Goal: Task Accomplishment & Management: Complete application form

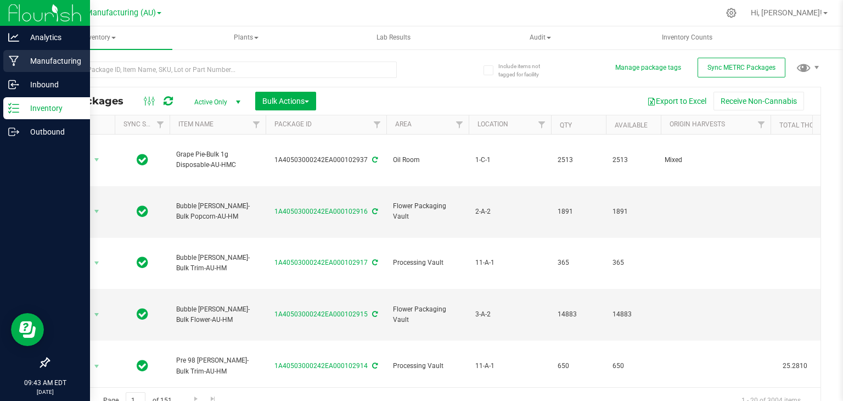
click at [13, 62] on icon at bounding box center [14, 61] width 10 height 10
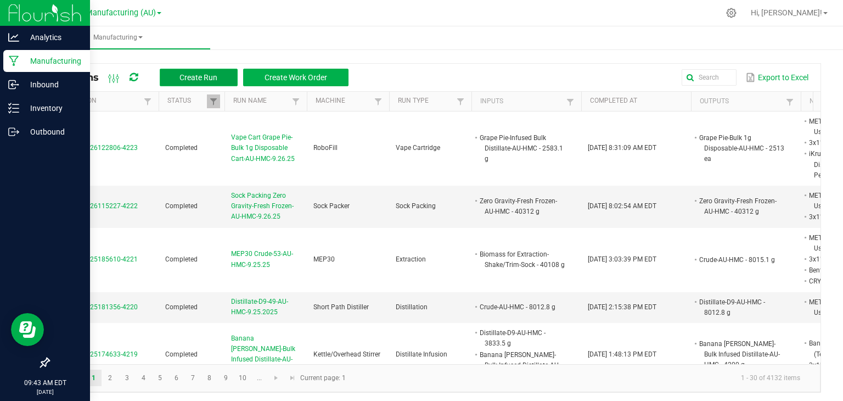
click at [167, 76] on button "Create Run" at bounding box center [199, 78] width 78 height 18
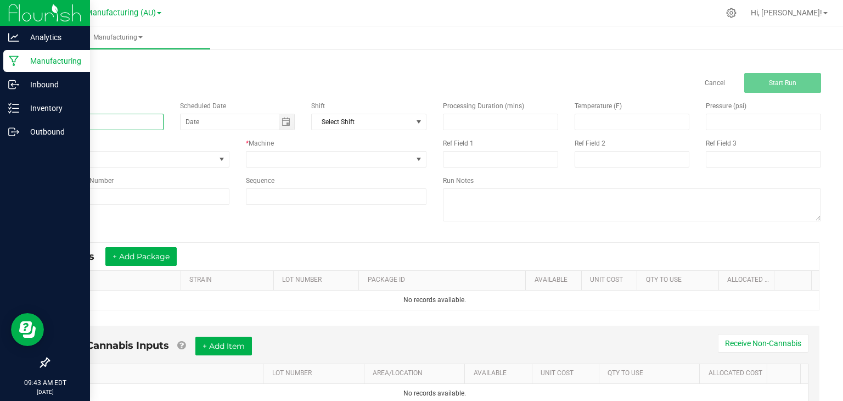
click at [112, 119] on input at bounding box center [105, 122] width 115 height 16
click at [286, 126] on span "Toggle calendar" at bounding box center [287, 121] width 16 height 15
type input "Moon Rocks-Goriila Grape-Bulk Moon Rocks-AU-HMC-9.26.25"
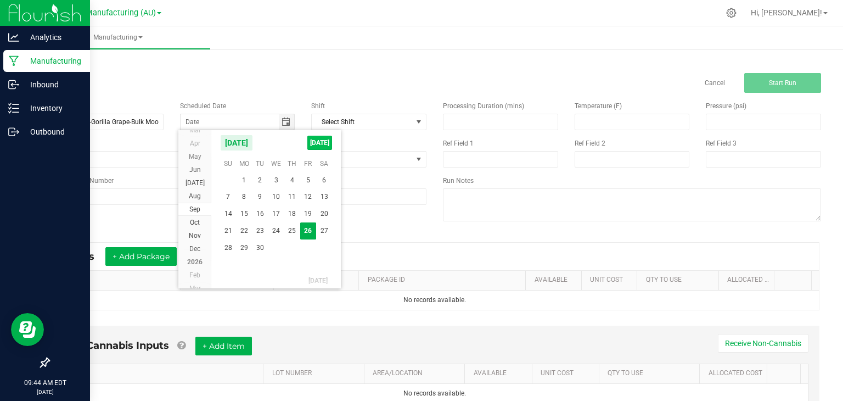
click at [323, 142] on span "[DATE]" at bounding box center [319, 143] width 25 height 14
type input "[DATE]"
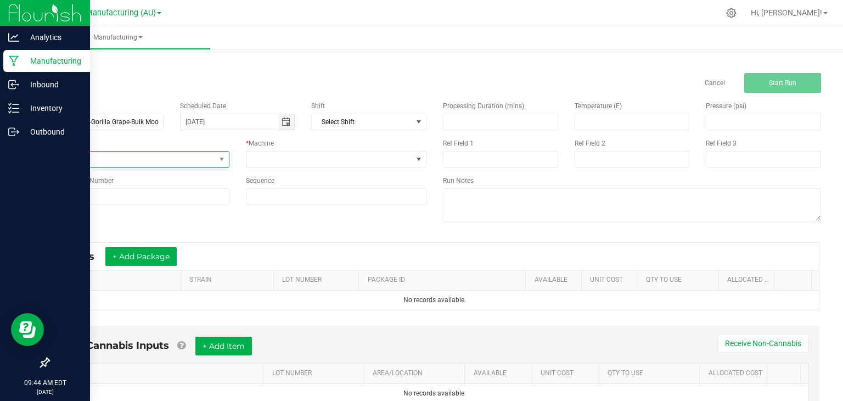
click at [199, 159] on span "None" at bounding box center [132, 158] width 166 height 15
click at [82, 240] on span "Moon Rocks" at bounding box center [73, 240] width 36 height 11
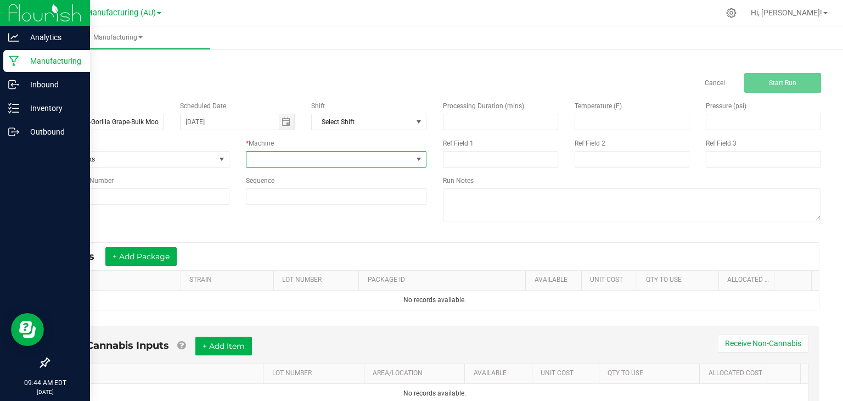
click at [323, 160] on span at bounding box center [329, 158] width 166 height 15
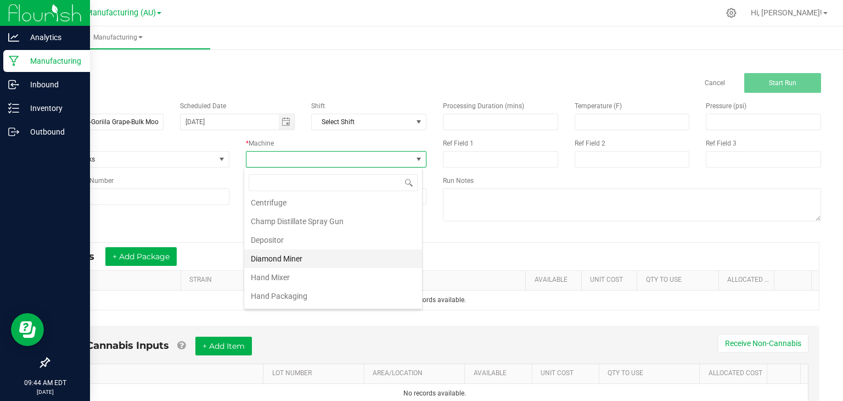
scroll to position [22, 0]
click at [311, 220] on li "Champ Distillate Spray Gun" at bounding box center [333, 221] width 178 height 19
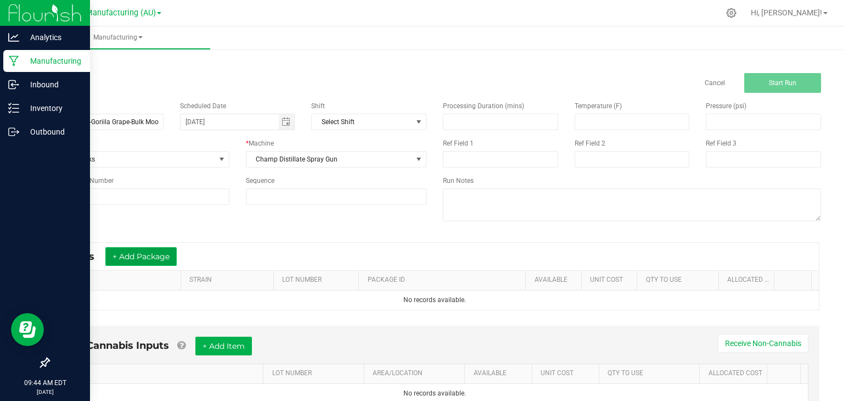
click at [132, 254] on button "+ Add Package" at bounding box center [140, 256] width 71 height 19
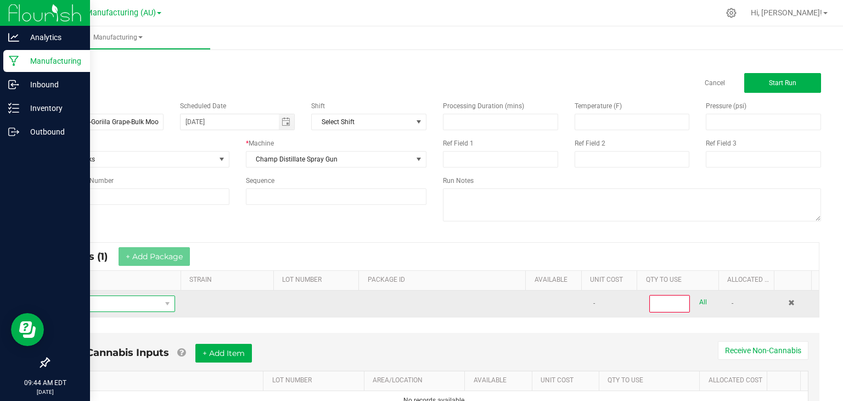
click at [126, 306] on span "NO DATA FOUND" at bounding box center [109, 303] width 103 height 15
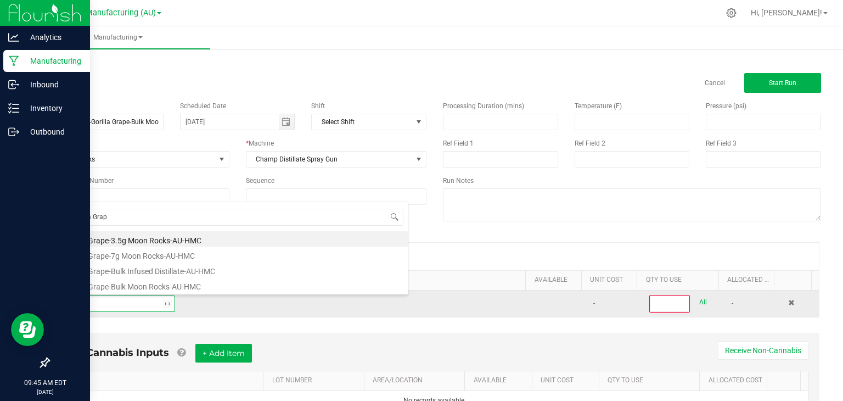
type input "Gorilla Grape"
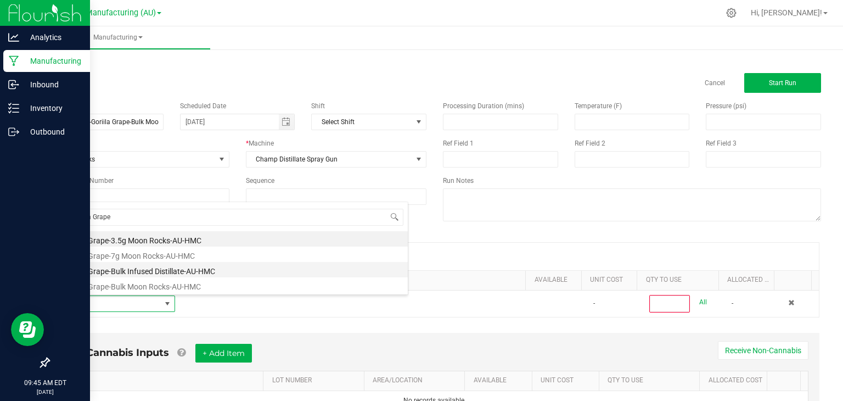
click at [151, 268] on li "Gorilla Grape-Bulk Infused Distillate-AU-HMC" at bounding box center [233, 269] width 350 height 15
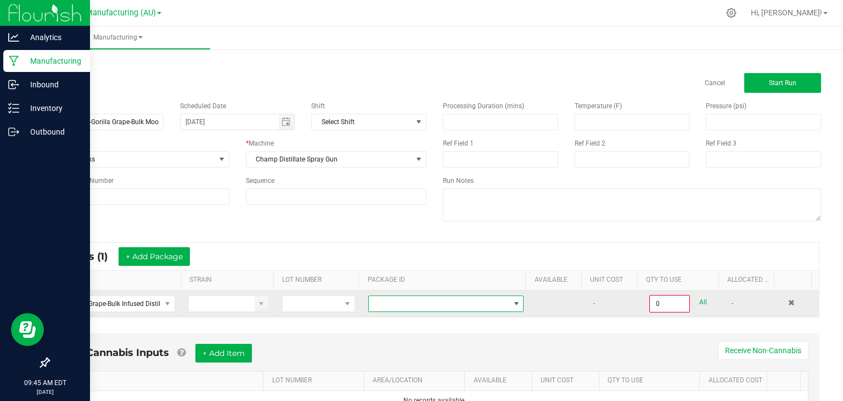
click at [400, 304] on span at bounding box center [439, 303] width 140 height 15
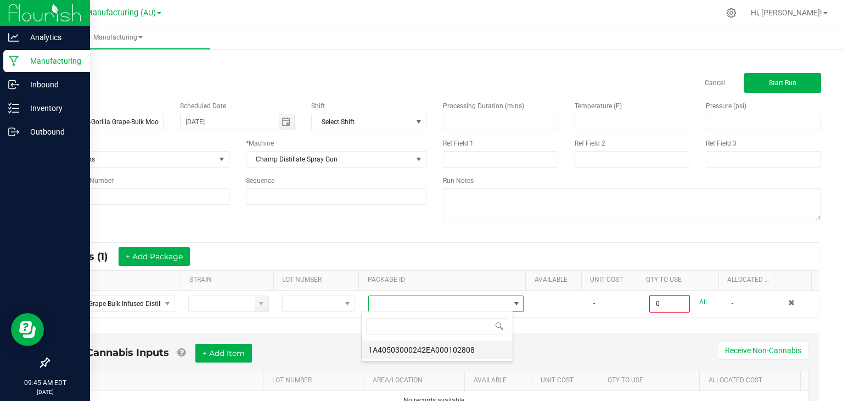
click at [424, 349] on li "1A40503000242EA000102808" at bounding box center [437, 349] width 151 height 19
type input "0.0000 g"
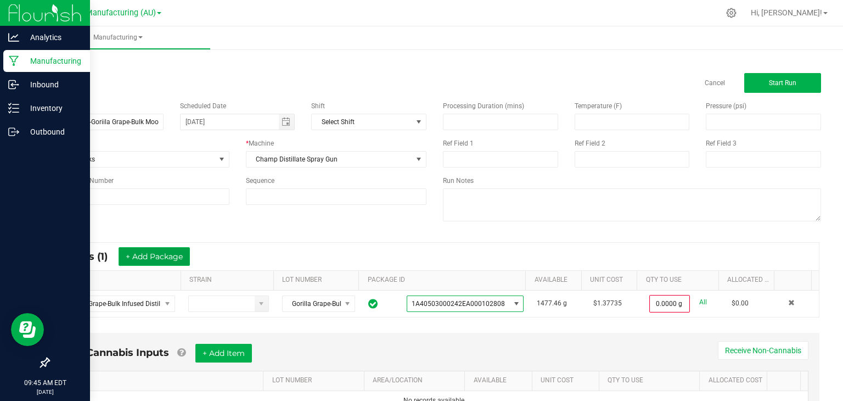
click at [171, 258] on button "+ Add Package" at bounding box center [154, 256] width 71 height 19
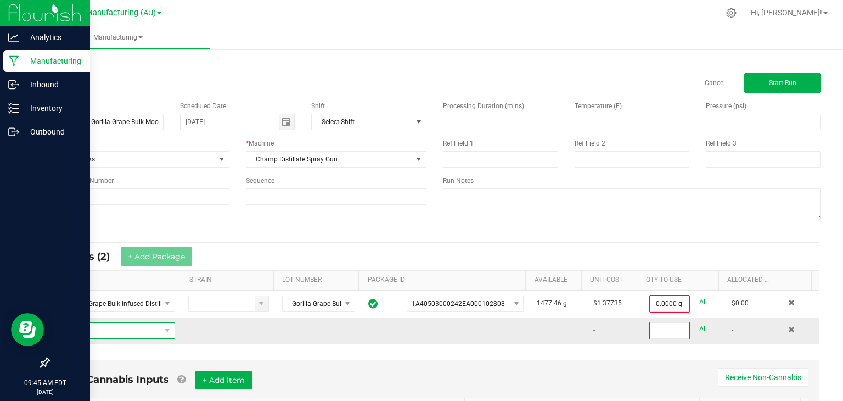
click at [161, 331] on span "NO DATA FOUND" at bounding box center [168, 330] width 14 height 15
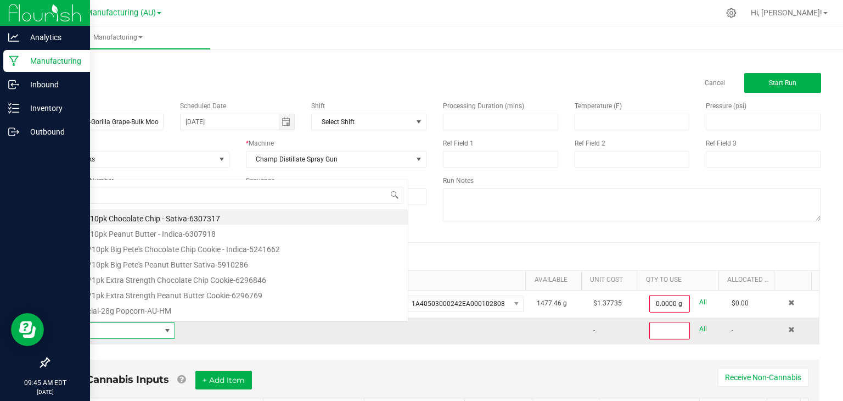
scroll to position [16, 114]
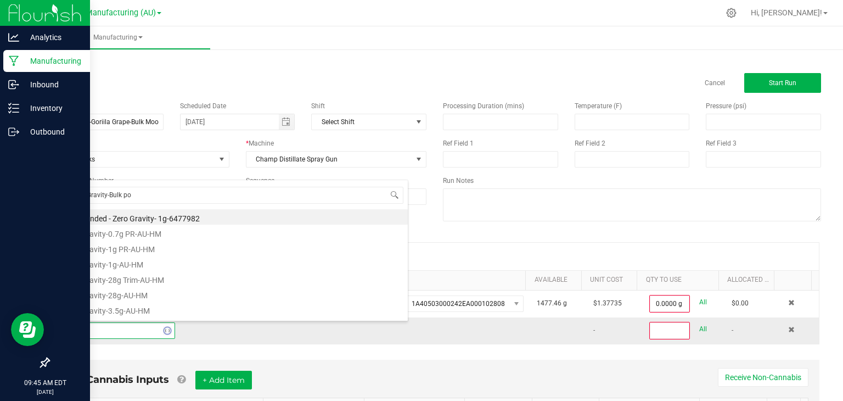
type input "Zero Gravity-Bulk pop"
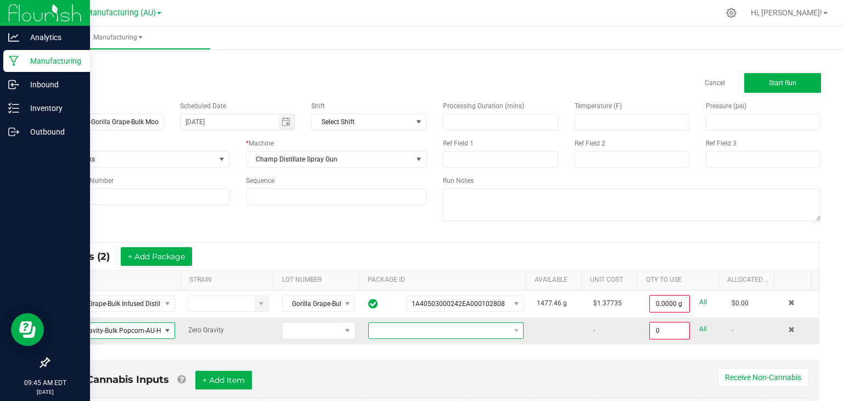
click at [494, 328] on span at bounding box center [439, 330] width 140 height 15
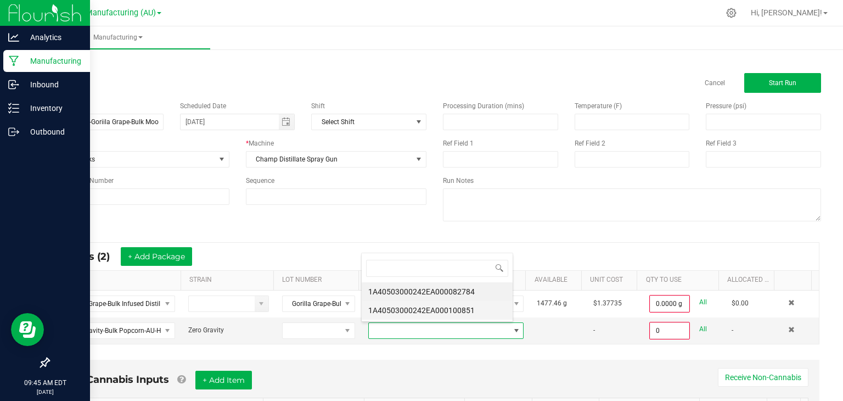
click at [475, 307] on li "1A40503000242EA000100851" at bounding box center [437, 310] width 151 height 19
type input "0.0000 g"
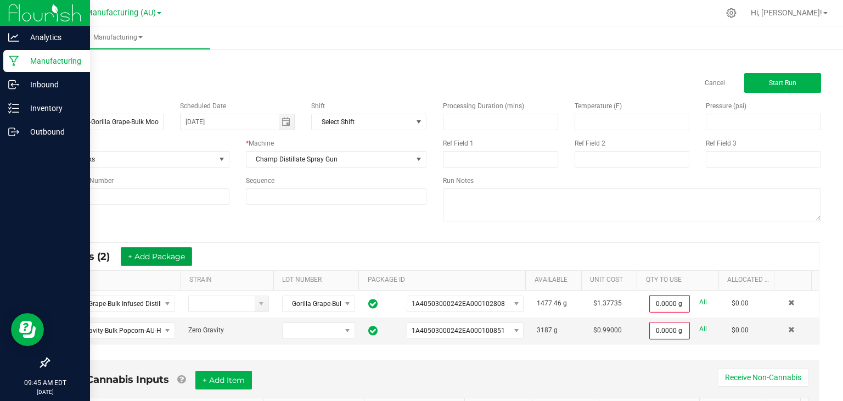
click at [178, 255] on button "+ Add Package" at bounding box center [156, 256] width 71 height 19
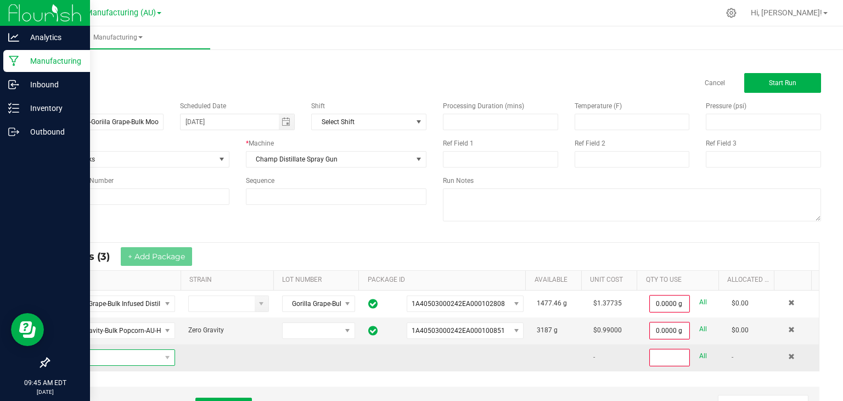
click at [128, 352] on span "NO DATA FOUND" at bounding box center [109, 357] width 103 height 15
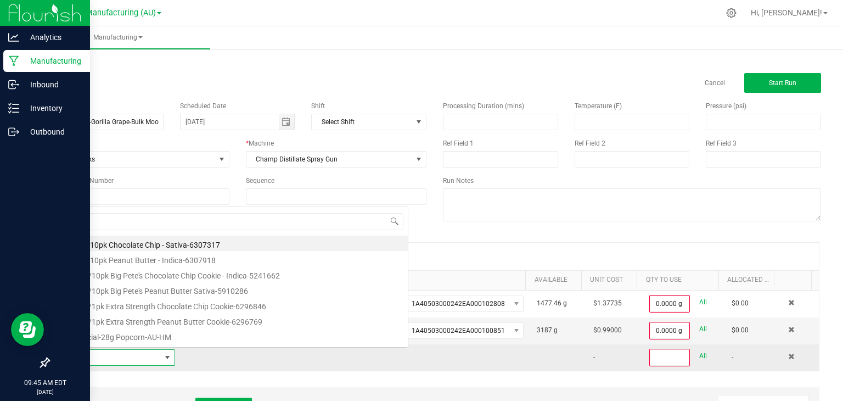
scroll to position [16, 114]
type input "Mixed"
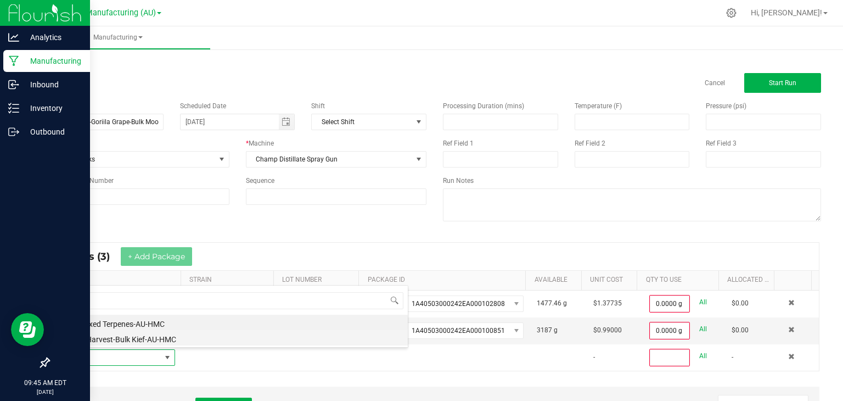
click at [133, 336] on li "Mixed Harvest-Bulk Kief-AU-HMC" at bounding box center [233, 337] width 350 height 15
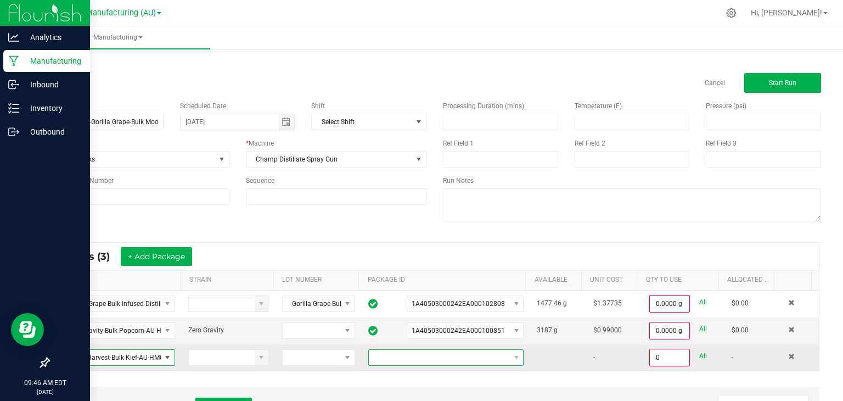
click at [486, 359] on span at bounding box center [439, 357] width 140 height 15
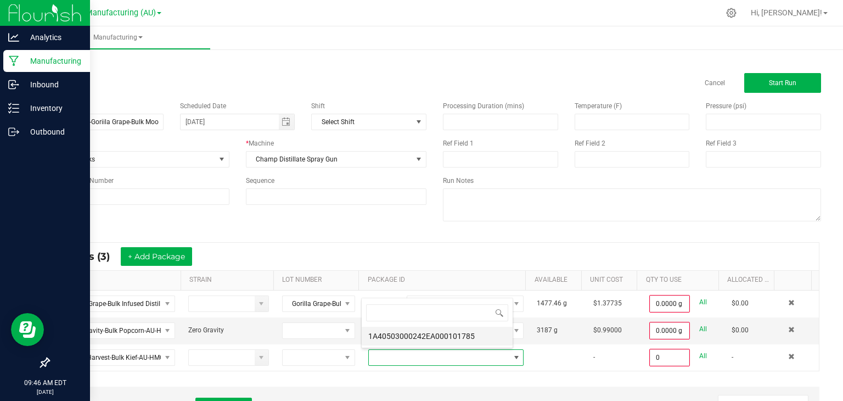
click at [463, 330] on li "1A40503000242EA000101785" at bounding box center [437, 336] width 151 height 19
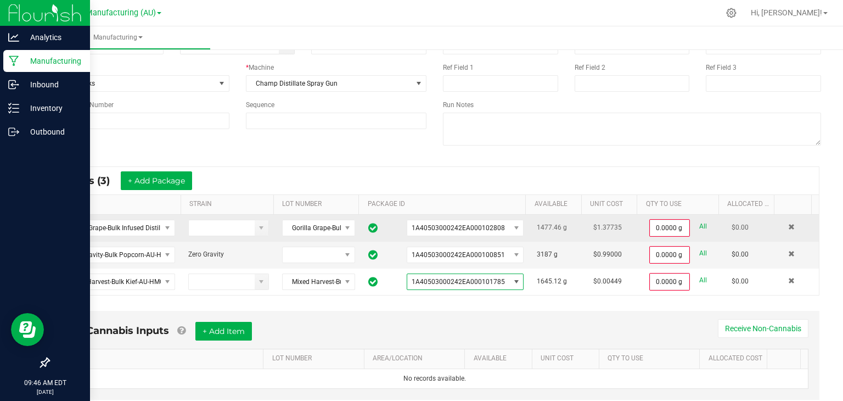
scroll to position [76, 0]
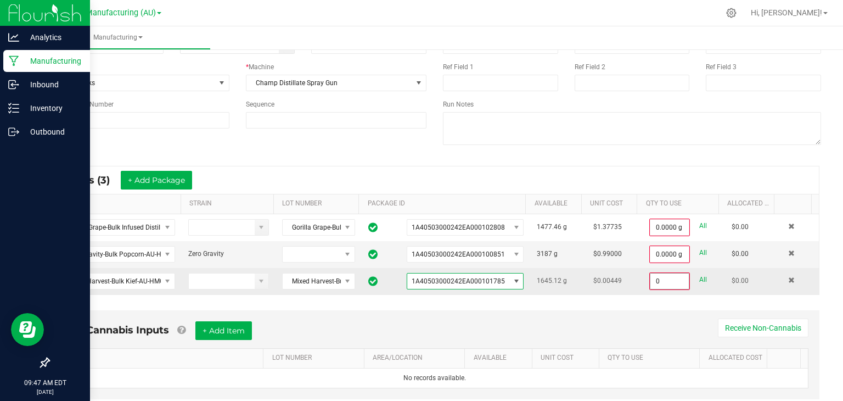
click at [652, 280] on input "0" at bounding box center [669, 280] width 38 height 15
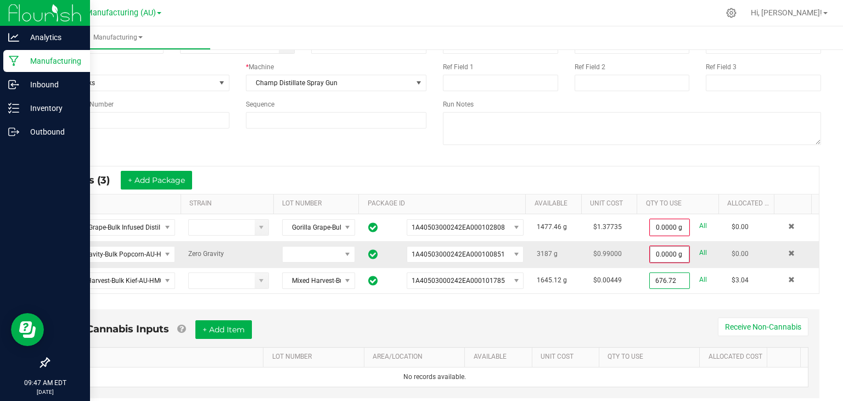
type input "676.72"
type input "0"
type input "676.7200 g"
click at [654, 248] on input "0" at bounding box center [669, 253] width 38 height 15
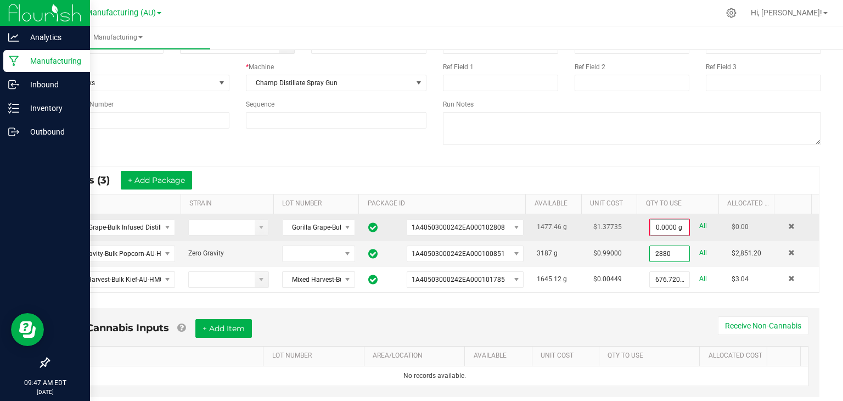
type input "2880"
type input "0"
type input "2880.0000 g"
click at [650, 227] on input "0" at bounding box center [669, 227] width 38 height 15
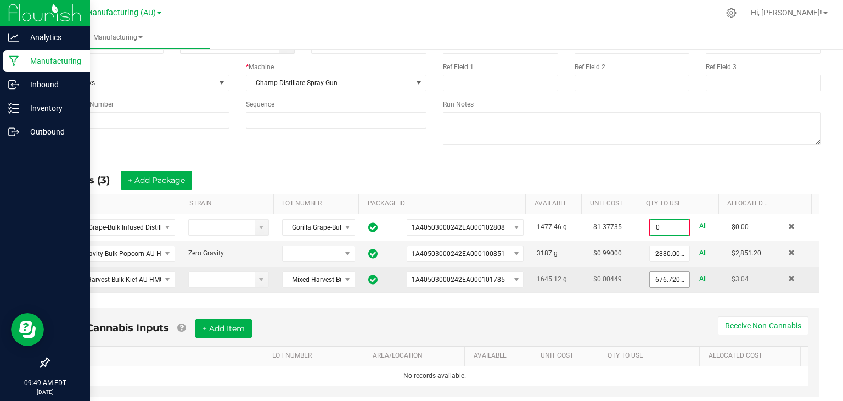
type input "0.0000 g"
click at [650, 275] on input "676.72" at bounding box center [670, 279] width 40 height 15
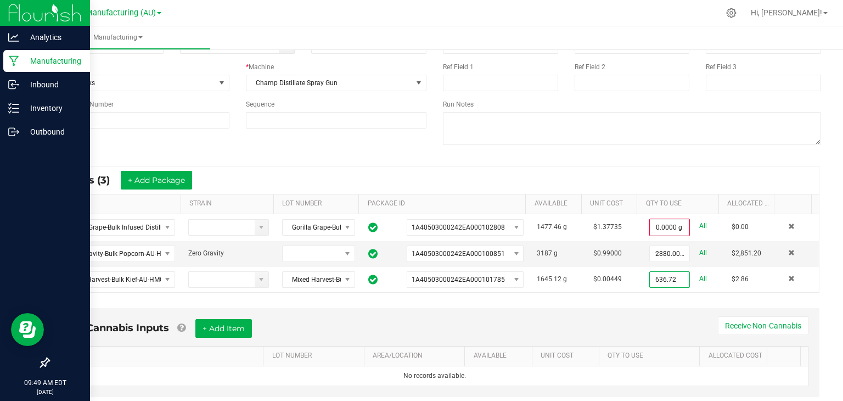
type input "636.72"
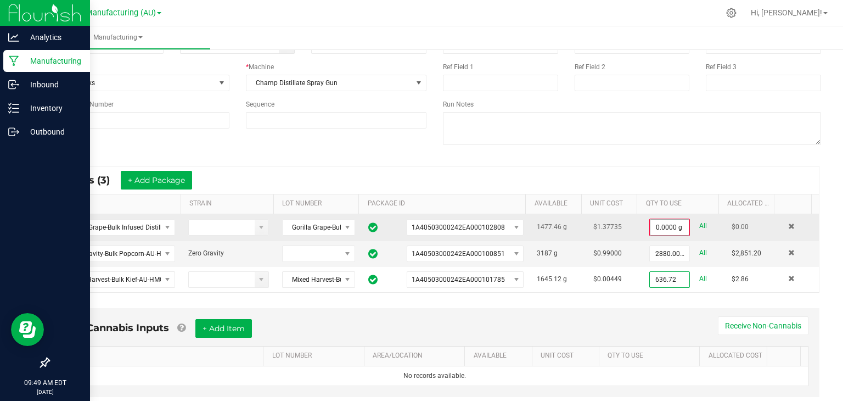
type input "0"
type input "636.7200 g"
click at [650, 224] on input "0" at bounding box center [669, 227] width 38 height 15
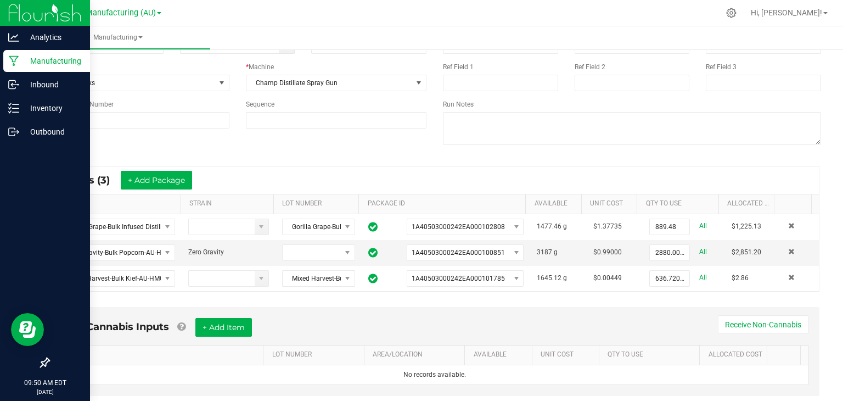
type input "889.4800 g"
click at [656, 187] on div "* Inputs (3) + Add Package" at bounding box center [434, 179] width 768 height 27
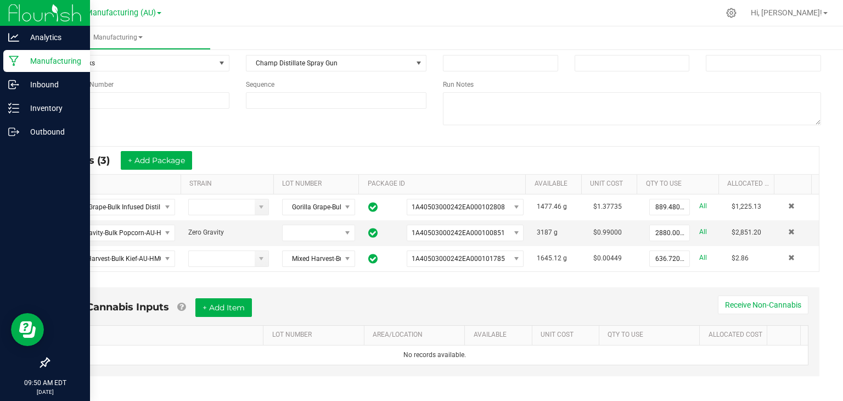
scroll to position [101, 0]
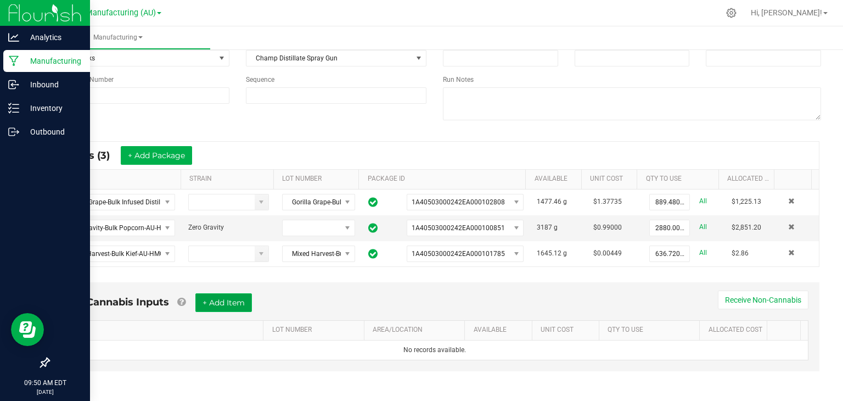
click at [224, 301] on button "+ Add Item" at bounding box center [223, 302] width 57 height 19
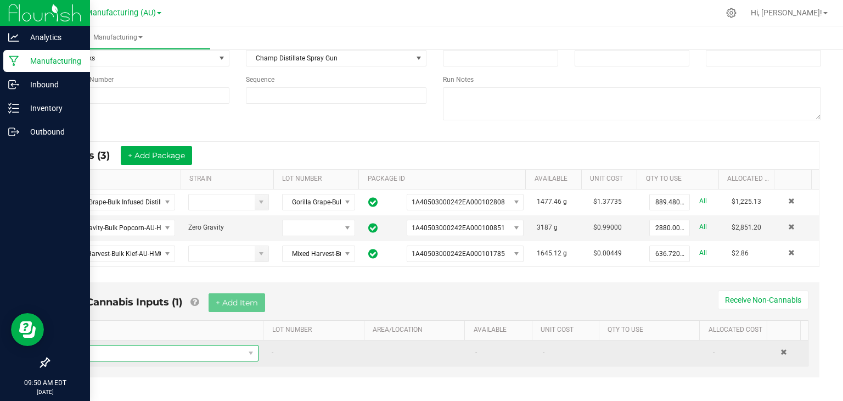
click at [149, 351] on span "NO DATA FOUND" at bounding box center [157, 352] width 176 height 15
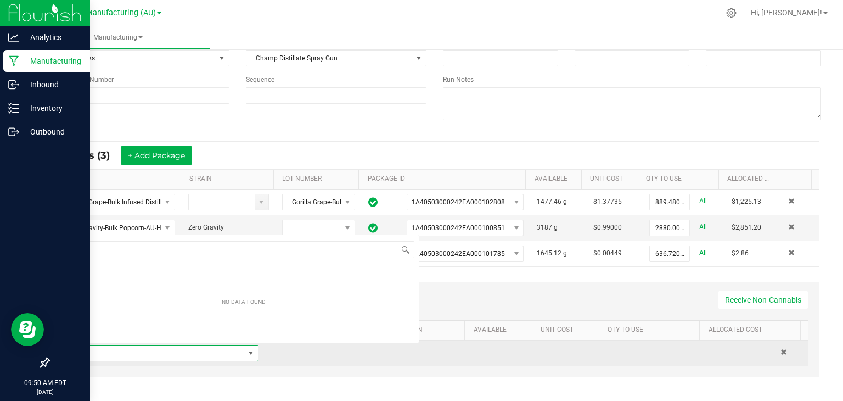
scroll to position [16, 183]
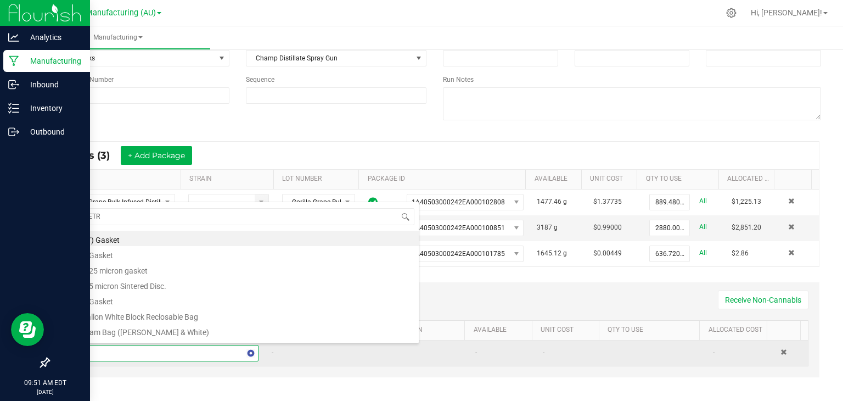
type input "METRC"
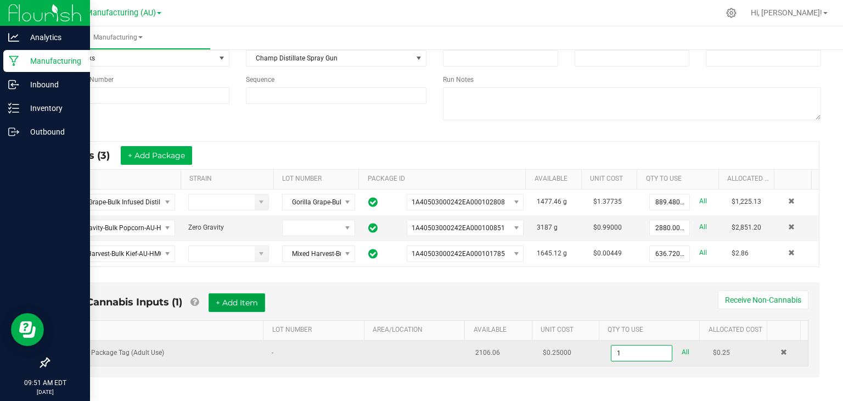
type input "1 ea"
click at [248, 296] on button "+ Add Item" at bounding box center [237, 302] width 57 height 19
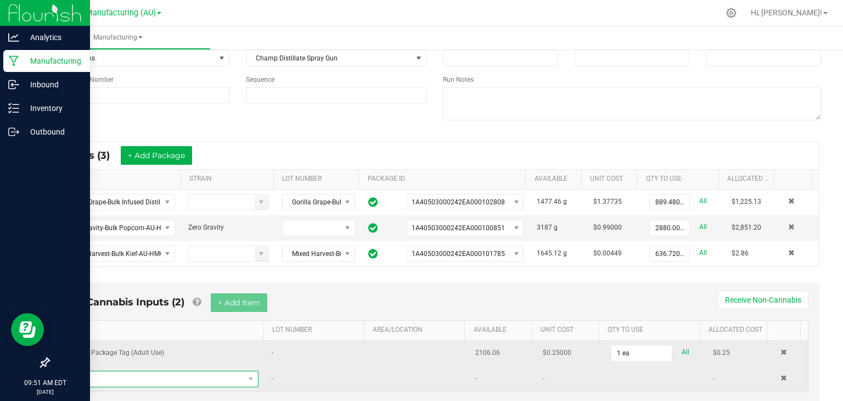
click at [140, 374] on span "NO DATA FOUND" at bounding box center [157, 378] width 176 height 15
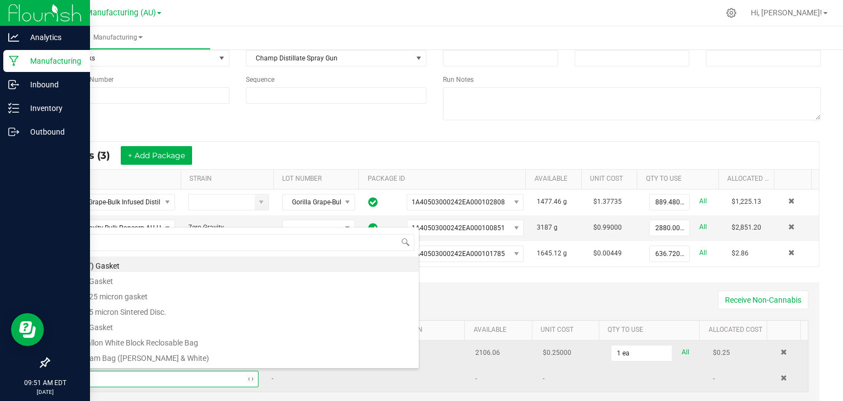
type input "3x1"
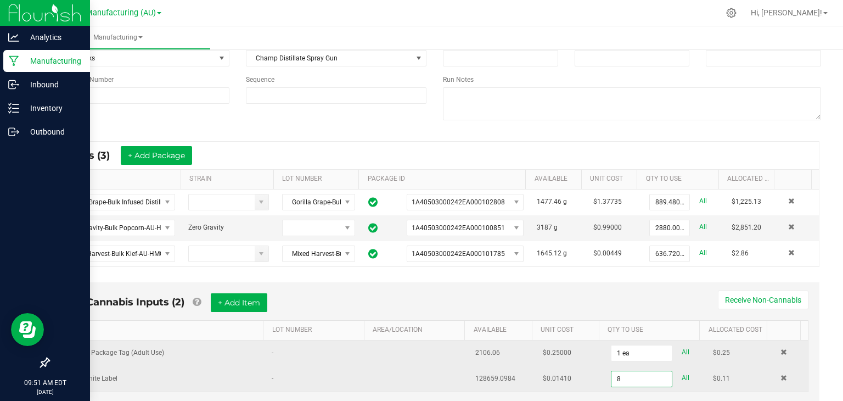
type input "8 ea"
click at [314, 312] on div "Non-Cannabis Inputs (2) + Add Item Receive Non-Cannabis" at bounding box center [434, 306] width 747 height 27
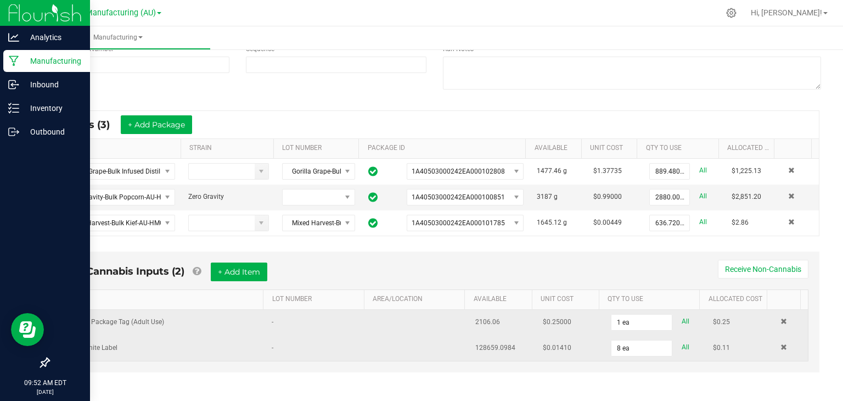
scroll to position [0, 0]
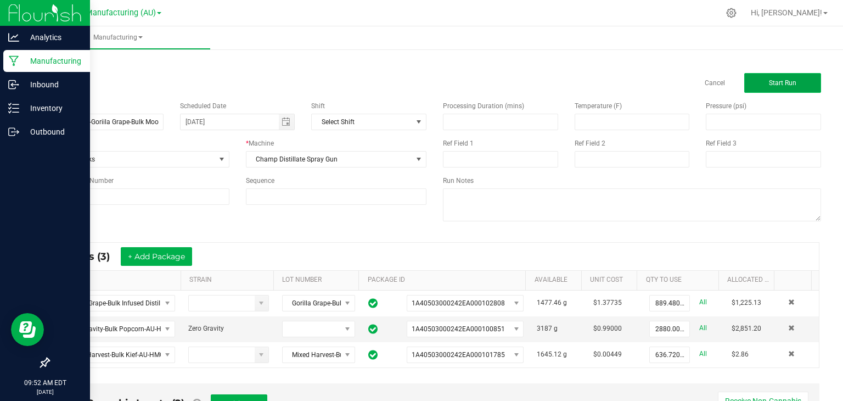
click at [769, 80] on span "Start Run" at bounding box center [782, 83] width 27 height 8
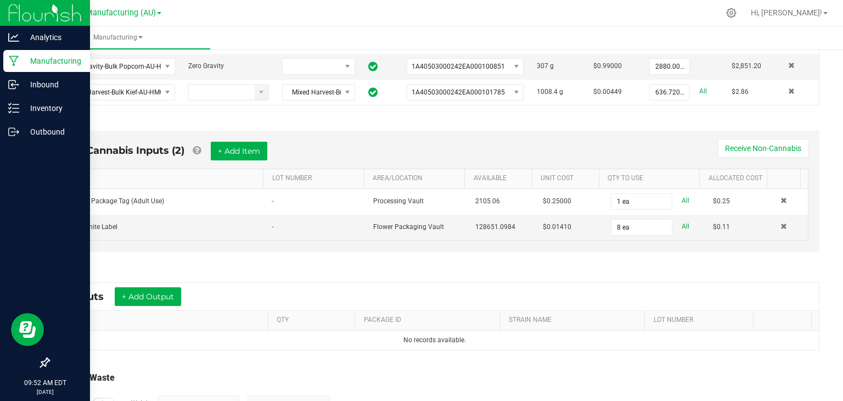
scroll to position [286, 0]
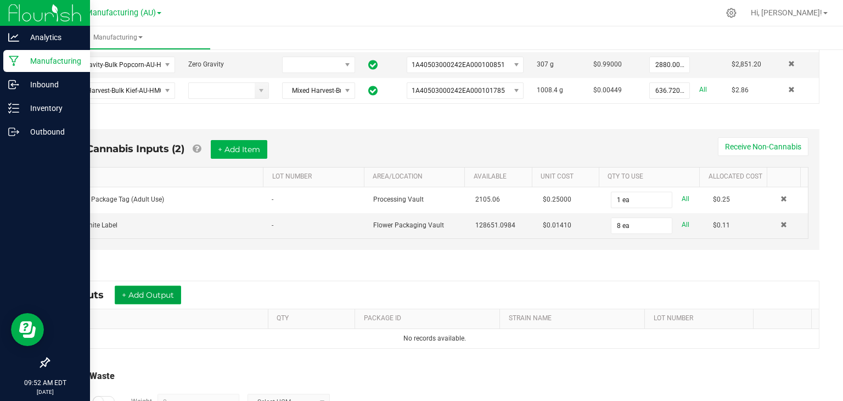
click at [149, 294] on button "+ Add Output" at bounding box center [148, 294] width 66 height 19
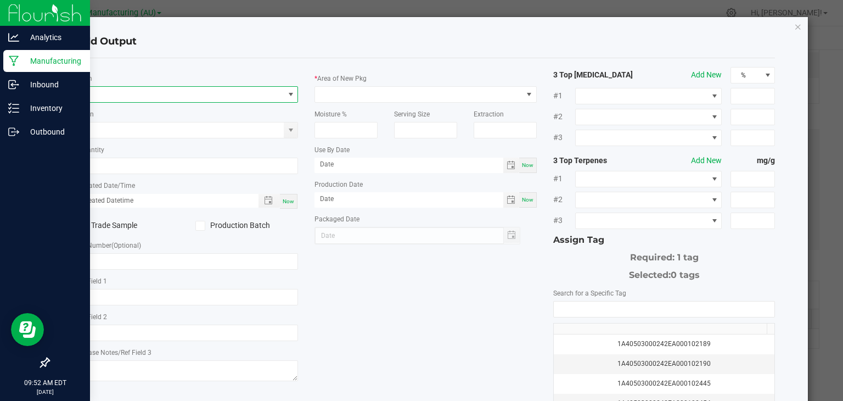
click at [140, 94] on span "NO DATA FOUND" at bounding box center [180, 94] width 207 height 15
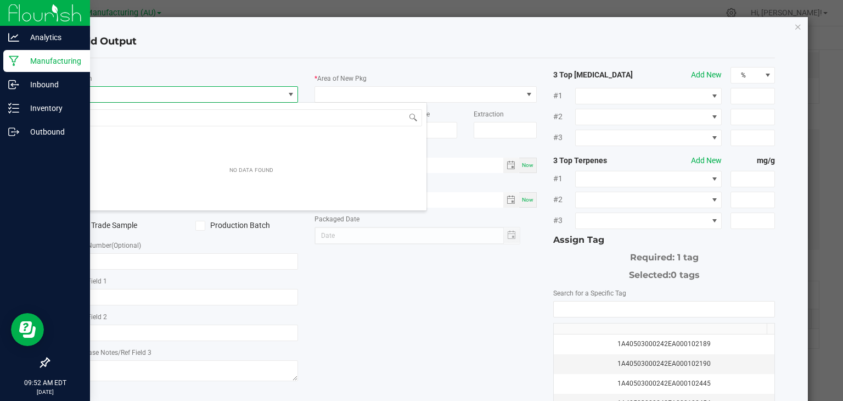
scroll to position [16, 220]
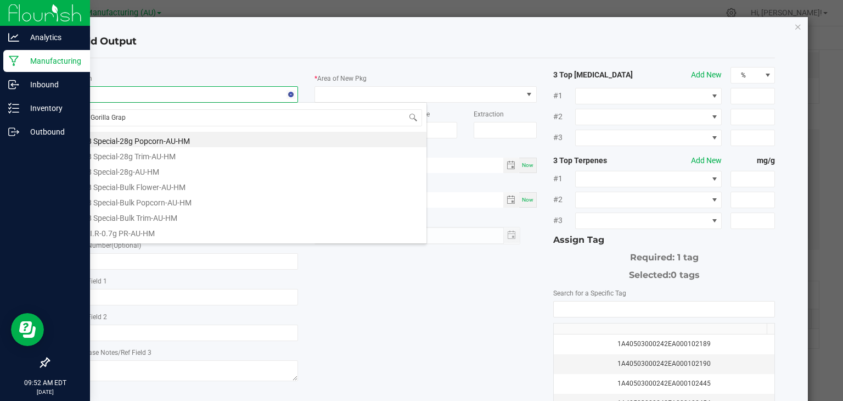
type input "Gorilla Grape"
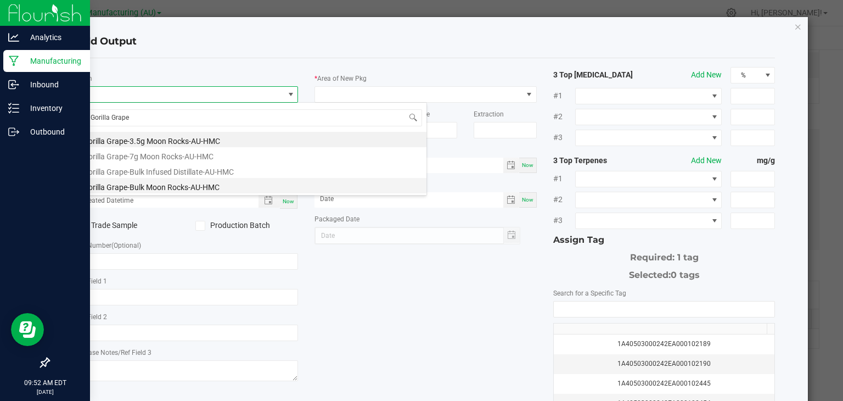
click at [177, 185] on li "Gorilla Grape-Bulk Moon Rocks-AU-HMC" at bounding box center [251, 185] width 350 height 15
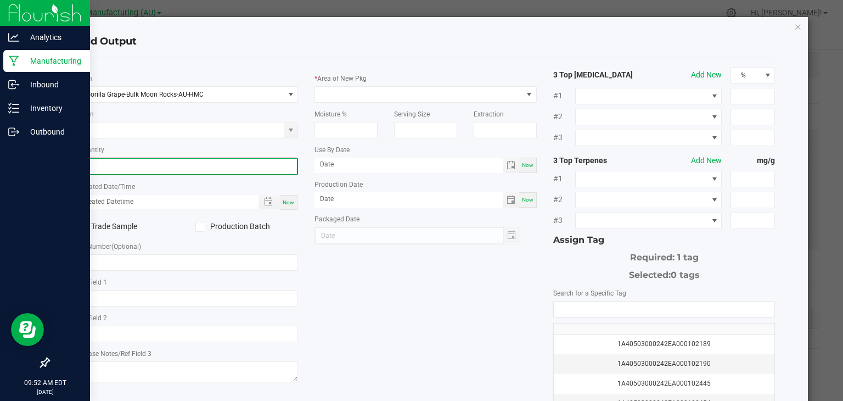
click at [151, 161] on input "0" at bounding box center [187, 166] width 220 height 15
type input "4406.2000 g"
click at [284, 198] on span "Now" at bounding box center [289, 201] width 12 height 6
type input "[DATE] 9:52 AM"
type input "[DATE]"
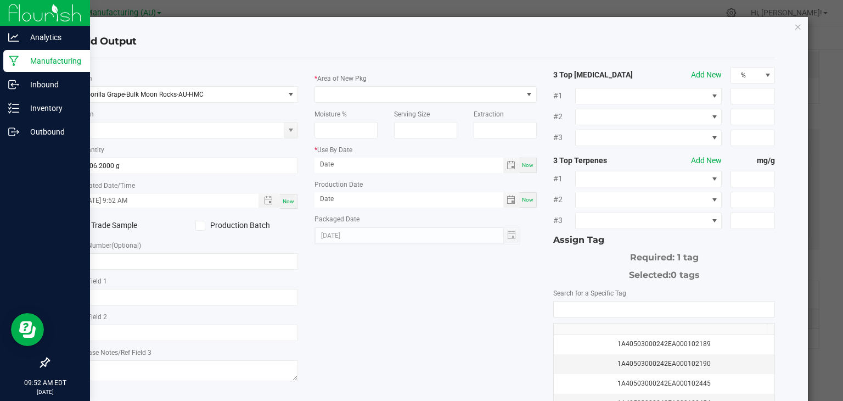
click at [246, 222] on label "Production Batch" at bounding box center [246, 226] width 103 height 12
click at [0, 0] on input "Production Batch" at bounding box center [0, 0] width 0 height 0
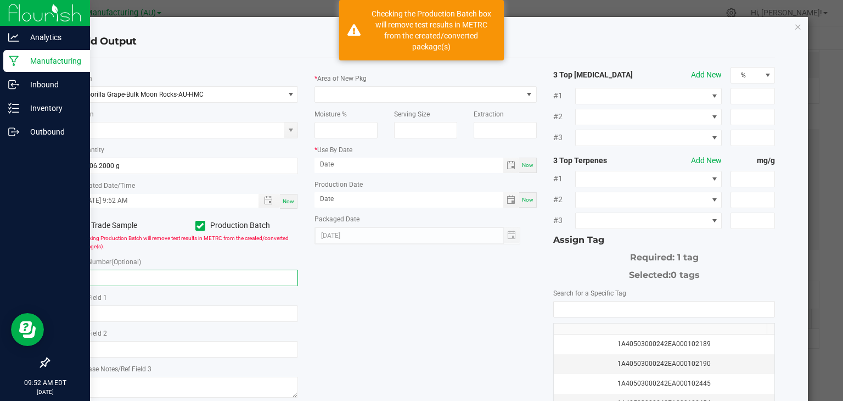
click at [178, 273] on input "text" at bounding box center [187, 277] width 222 height 16
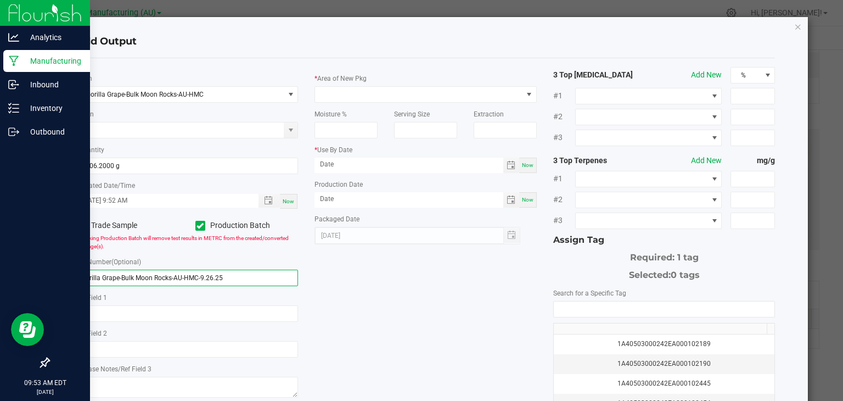
type input "Gorilla Grape-Bulk Moon Rocks-AU-HMC-9.26.25"
click at [376, 296] on div "* Item Gorilla Grape-Bulk Moon Rocks-AU-HMC Strain * Quantity 4406.2000 g * Cre…" at bounding box center [426, 263] width 716 height 393
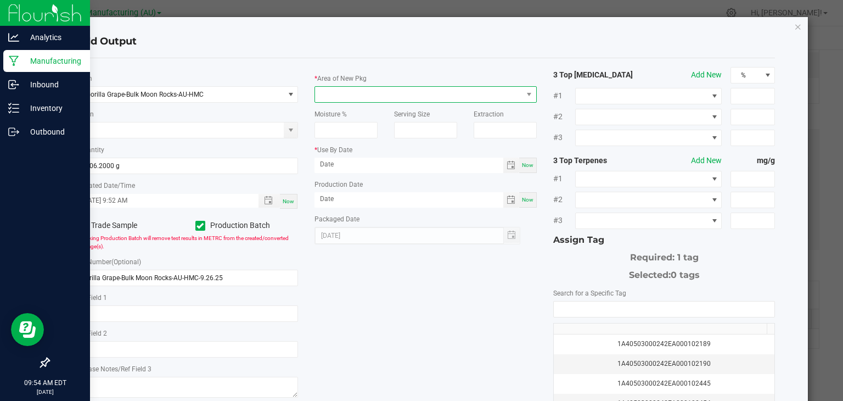
click at [460, 87] on span at bounding box center [418, 94] width 207 height 15
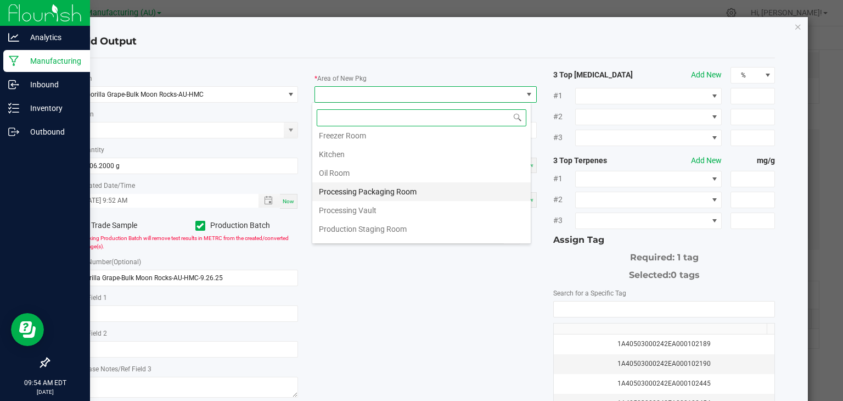
scroll to position [136, 0]
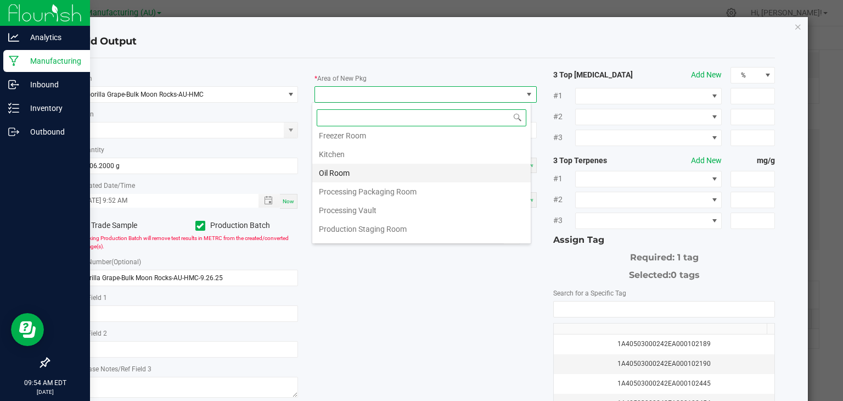
click at [338, 165] on li "Oil Room" at bounding box center [421, 173] width 218 height 19
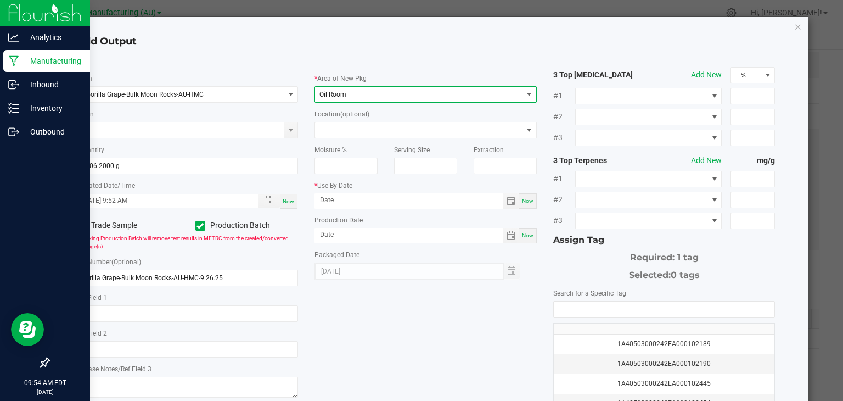
click at [519, 201] on div "Now" at bounding box center [528, 200] width 18 height 15
type input "[DATE]"
click at [533, 234] on div "* Area of New Pkg Oil Room Location (optional) Moisture % Serving Size Extracti…" at bounding box center [425, 173] width 239 height 213
click at [522, 236] on span "Now" at bounding box center [528, 235] width 12 height 6
type input "[DATE]"
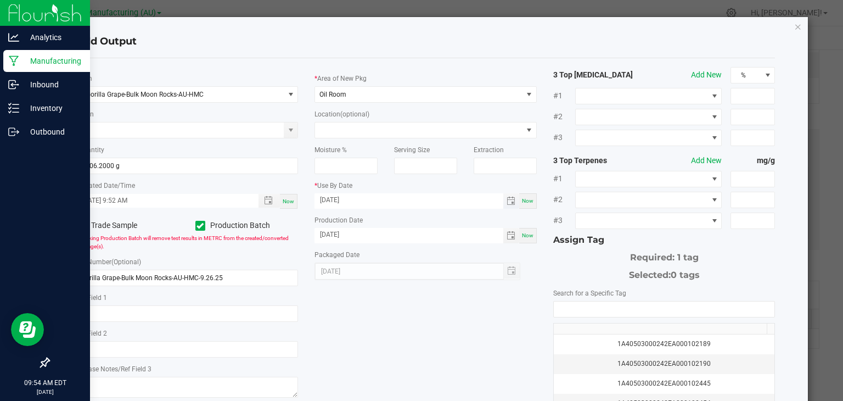
click at [419, 201] on input "[DATE]" at bounding box center [408, 200] width 189 height 14
type input "[DATE]"
click at [589, 305] on input "NO DATA FOUND" at bounding box center [664, 308] width 221 height 15
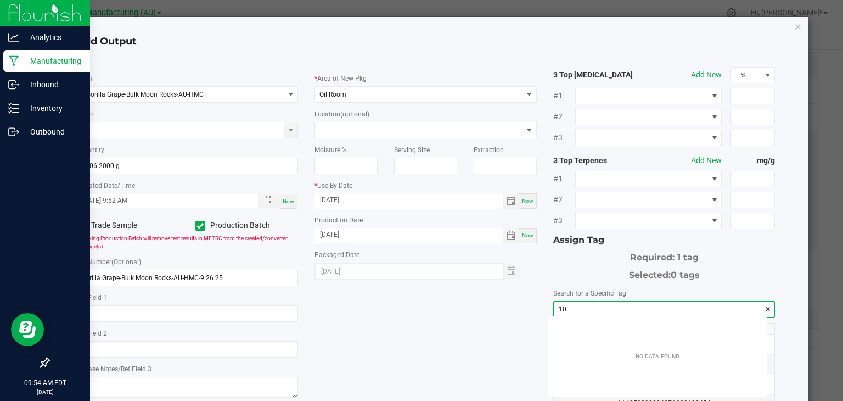
scroll to position [15, 219]
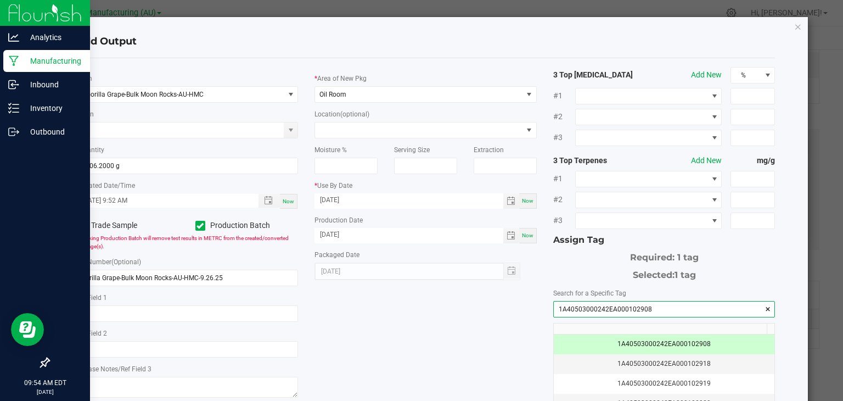
type input "1A40503000242EA000102908"
click at [389, 356] on div "* Item Gorilla Grape-Bulk Moon Rocks-AU-HMC Strain * Quantity 4406.2000 g * Cre…" at bounding box center [426, 263] width 716 height 393
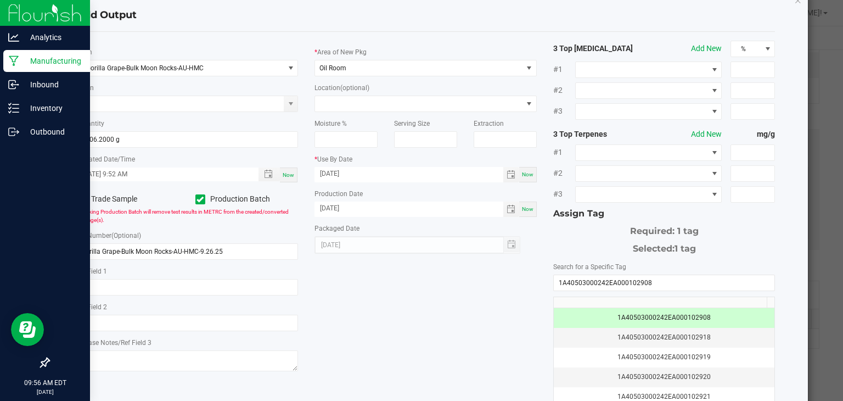
scroll to position [121, 0]
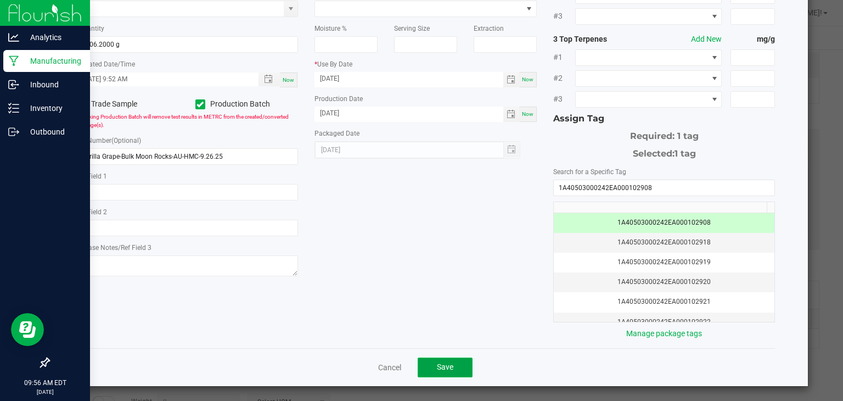
click at [452, 363] on button "Save" at bounding box center [445, 367] width 55 height 20
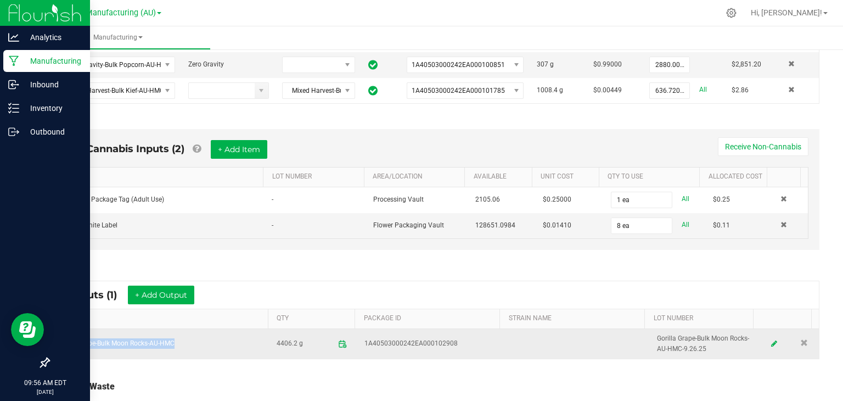
drag, startPoint x: 178, startPoint y: 338, endPoint x: 57, endPoint y: 347, distance: 121.6
click at [57, 347] on td "Gorilla Grape-Bulk Moon Rocks-AU-HMC" at bounding box center [160, 344] width 220 height 30
copy td "Gorilla Grape-Bulk Moon Rocks-AU-HMC"
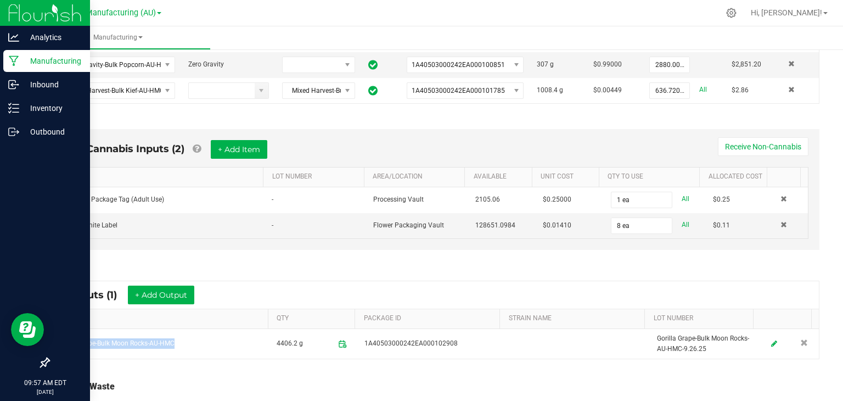
click at [734, 33] on ul "Manufacturing" at bounding box center [447, 38] width 843 height 24
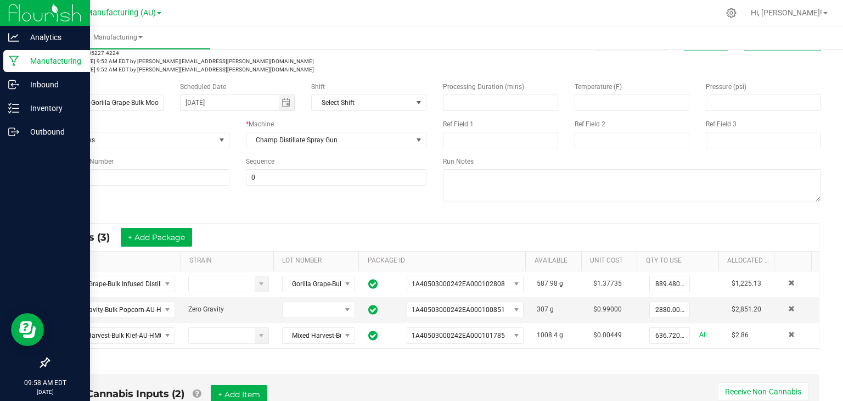
scroll to position [0, 0]
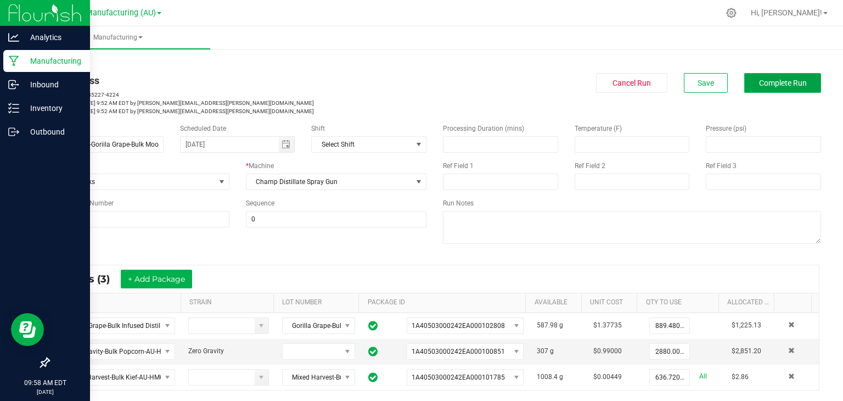
click at [784, 81] on span "Complete Run" at bounding box center [783, 82] width 48 height 9
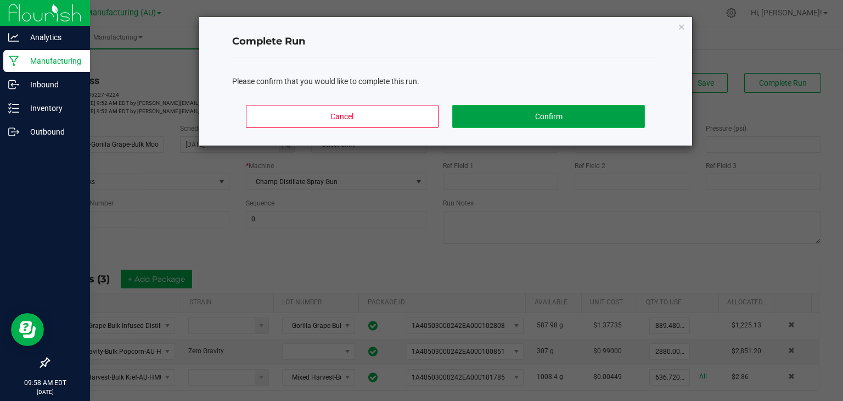
click at [560, 113] on button "Confirm" at bounding box center [548, 116] width 192 height 23
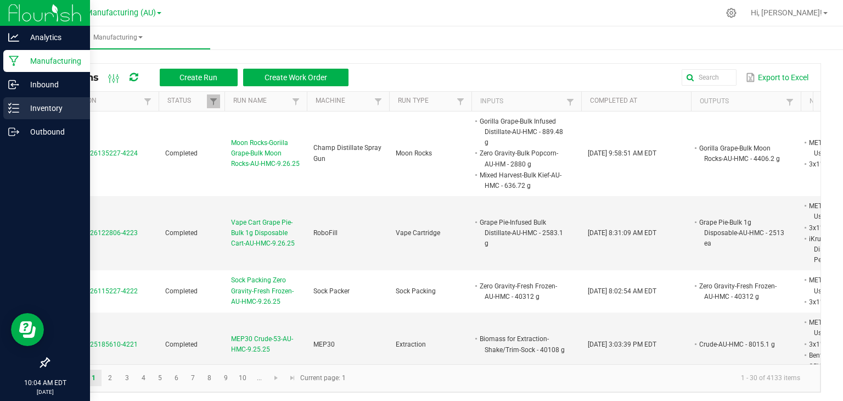
click at [31, 102] on p "Inventory" at bounding box center [52, 108] width 66 height 13
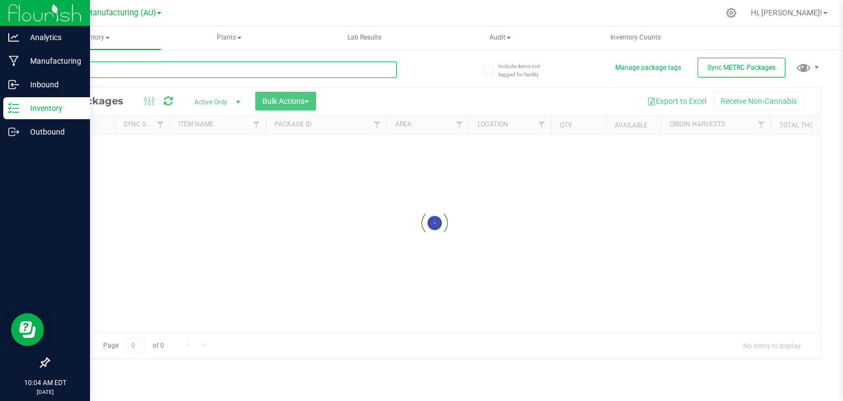
click at [105, 69] on input "text" at bounding box center [222, 69] width 348 height 16
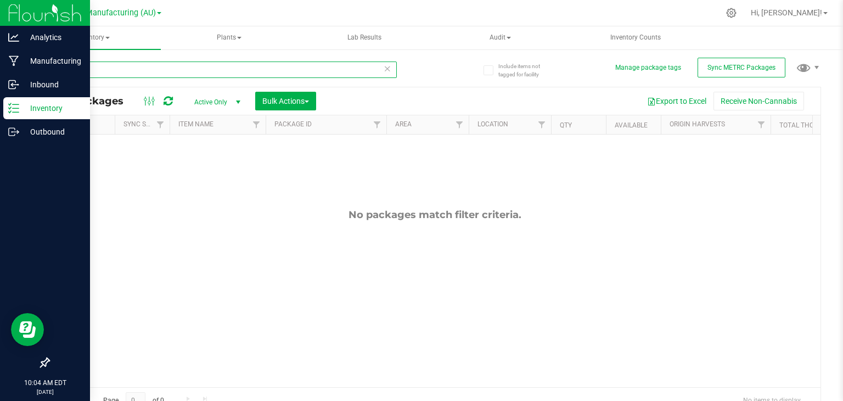
type input "1"
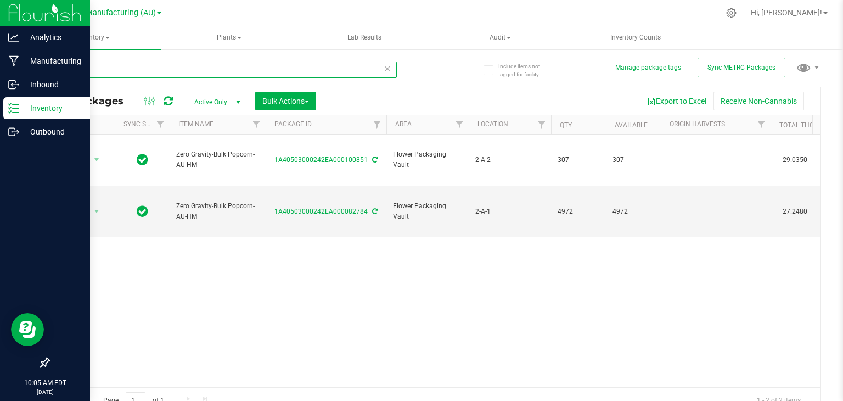
type input "Z"
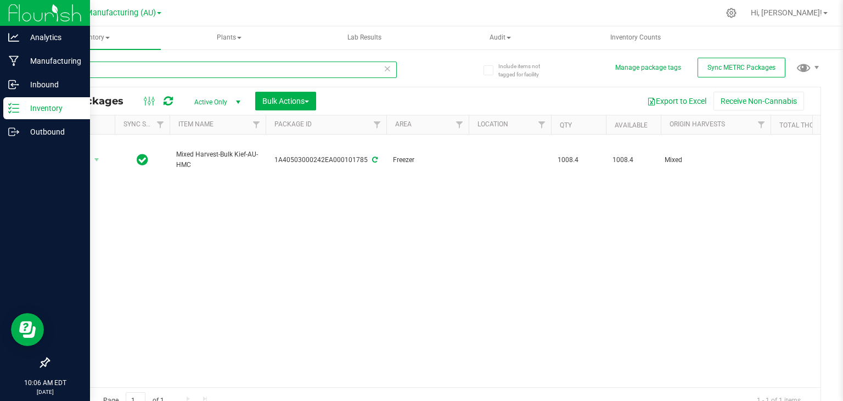
type input "m"
type input "Gorilla Grape-Bulk in"
click at [384, 66] on icon at bounding box center [388, 67] width 8 height 13
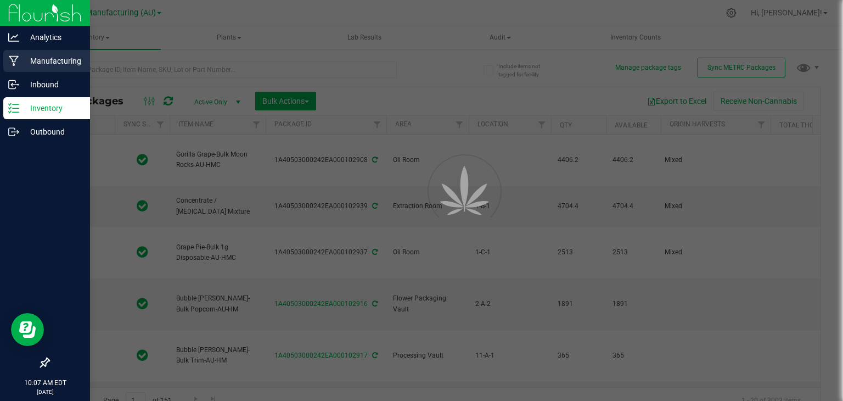
type input "[DATE]"
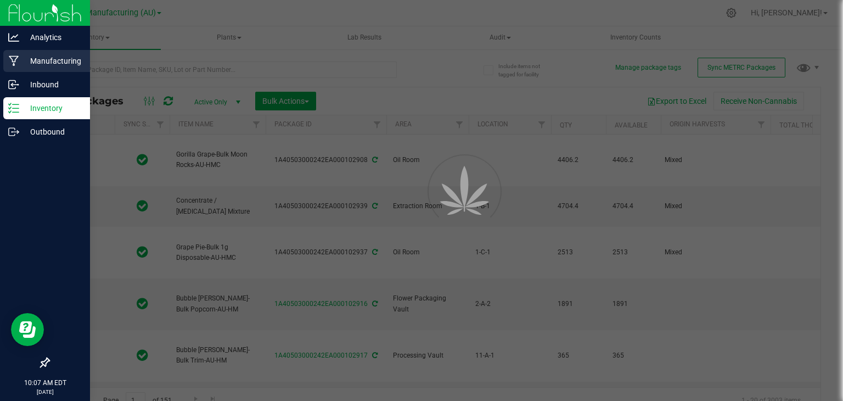
type input "[DATE]"
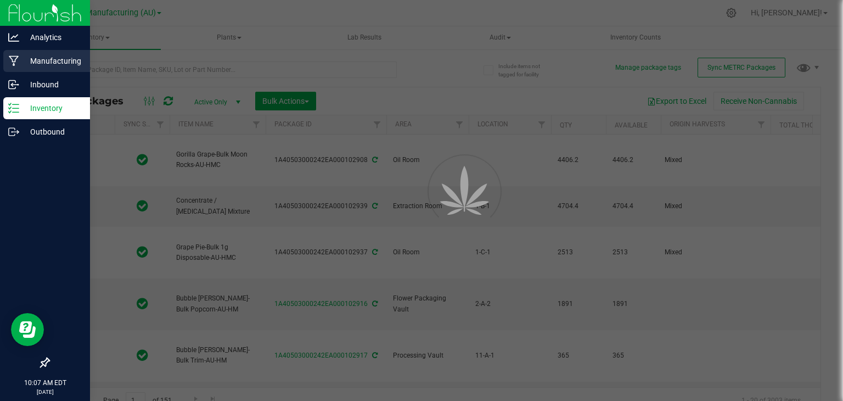
type input "[DATE]"
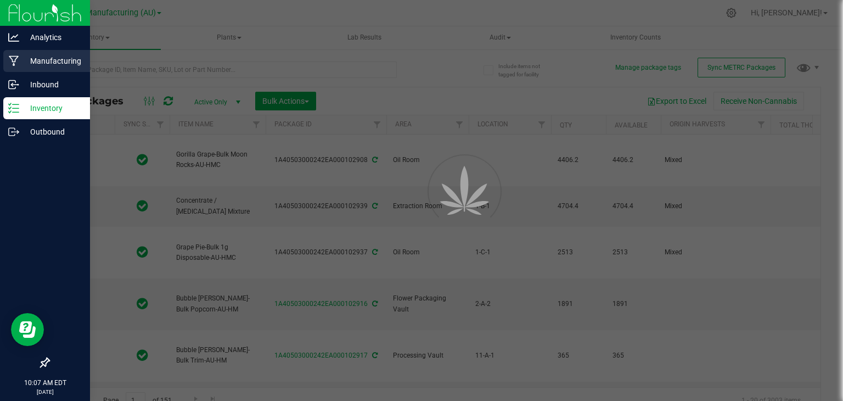
type input "[DATE]"
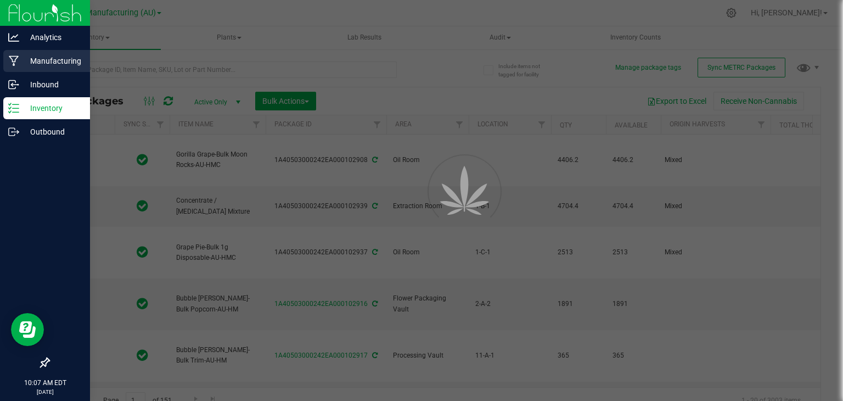
type input "[DATE]"
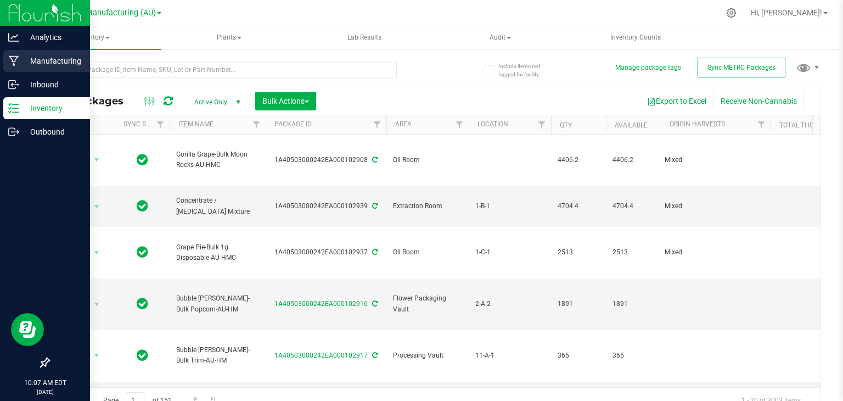
click at [20, 58] on p "Manufacturing" at bounding box center [52, 60] width 66 height 13
